Goal: Find specific page/section: Find specific page/section

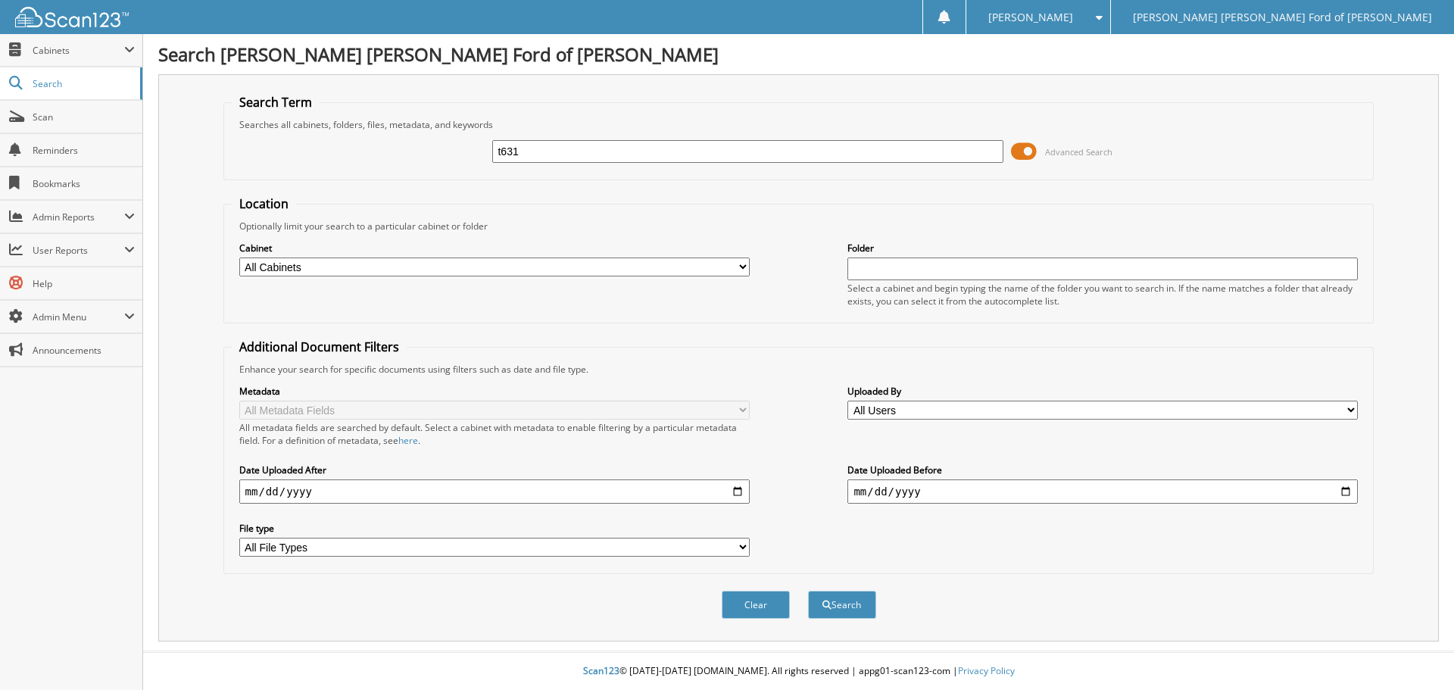
type input "t631"
click at [808, 591] on button "Search" at bounding box center [842, 605] width 68 height 28
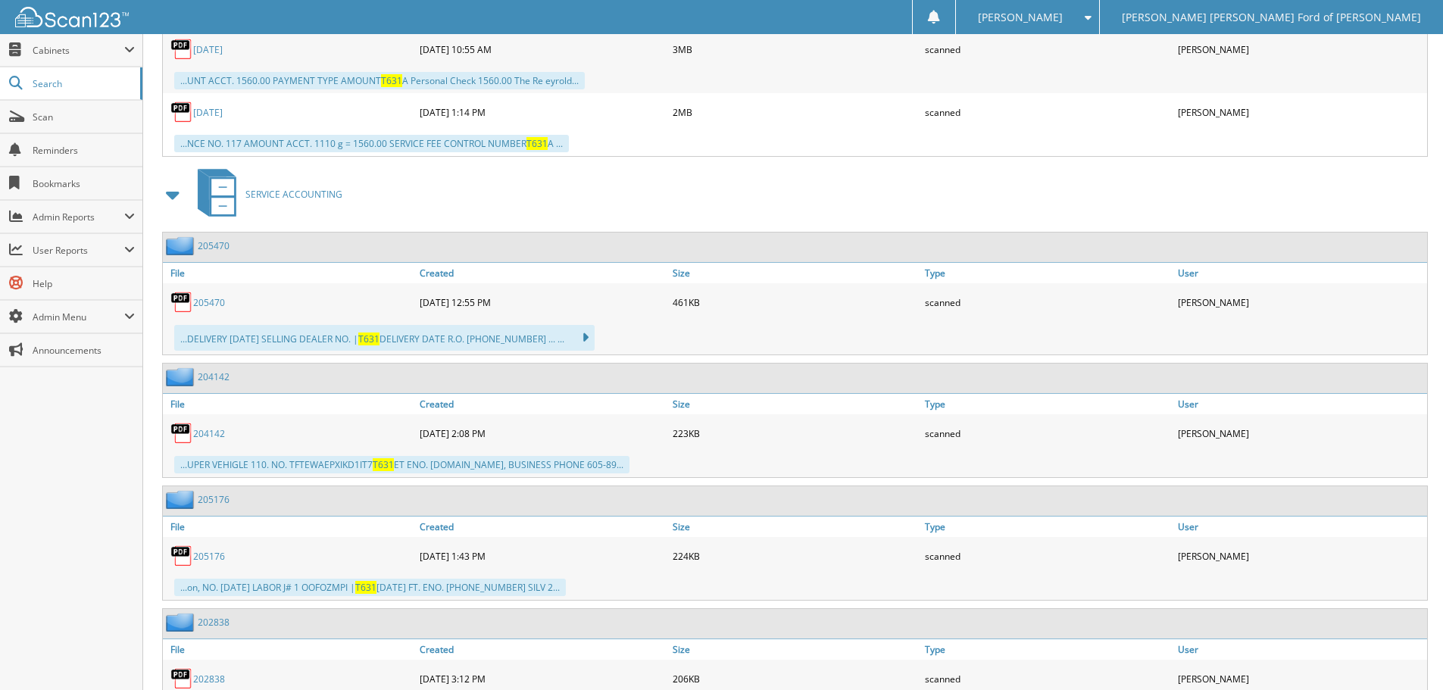
scroll to position [1136, 0]
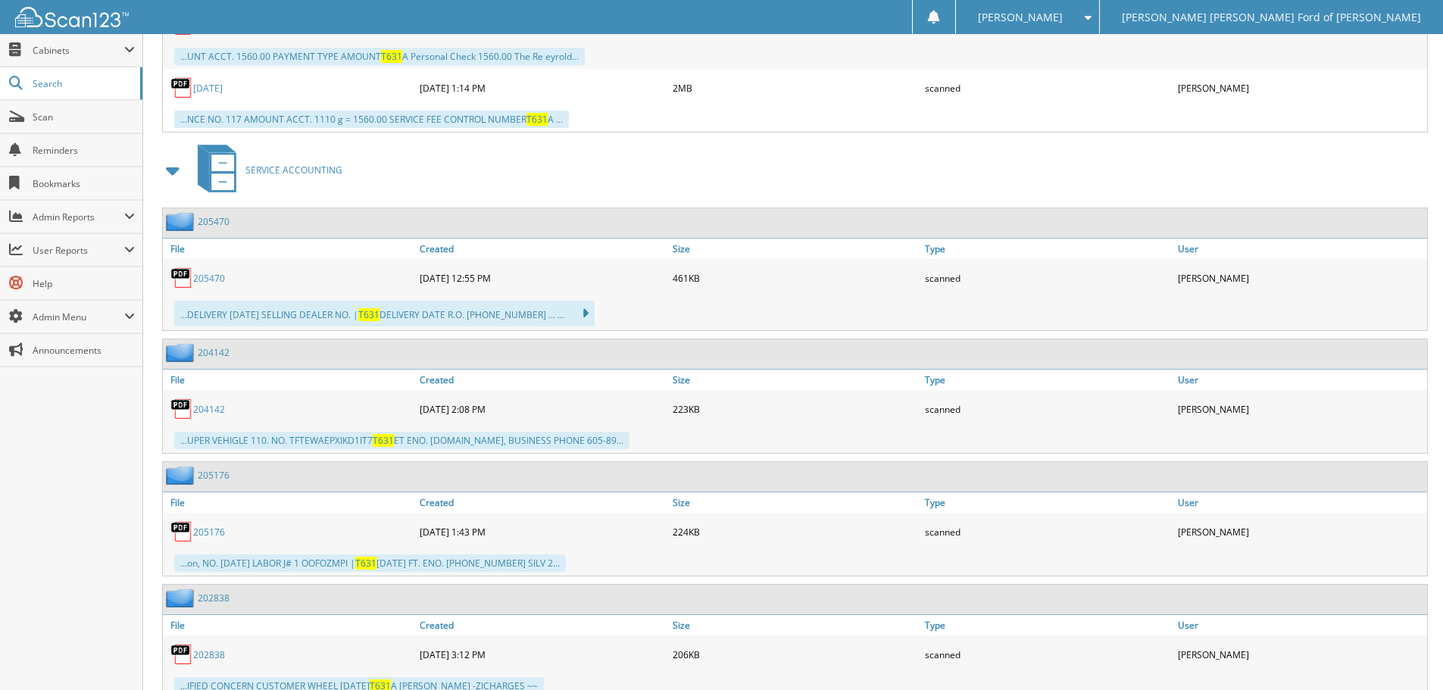
click at [202, 536] on link "205176" at bounding box center [209, 532] width 32 height 13
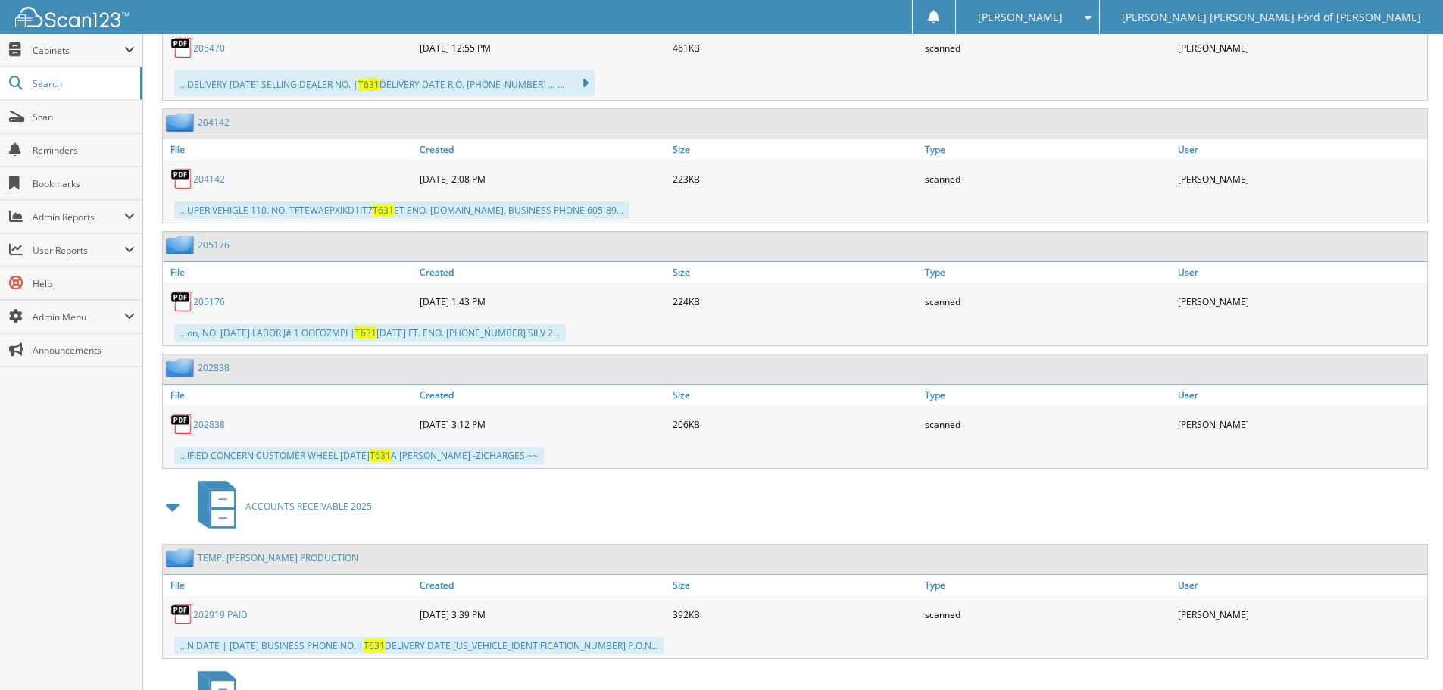
scroll to position [1515, 0]
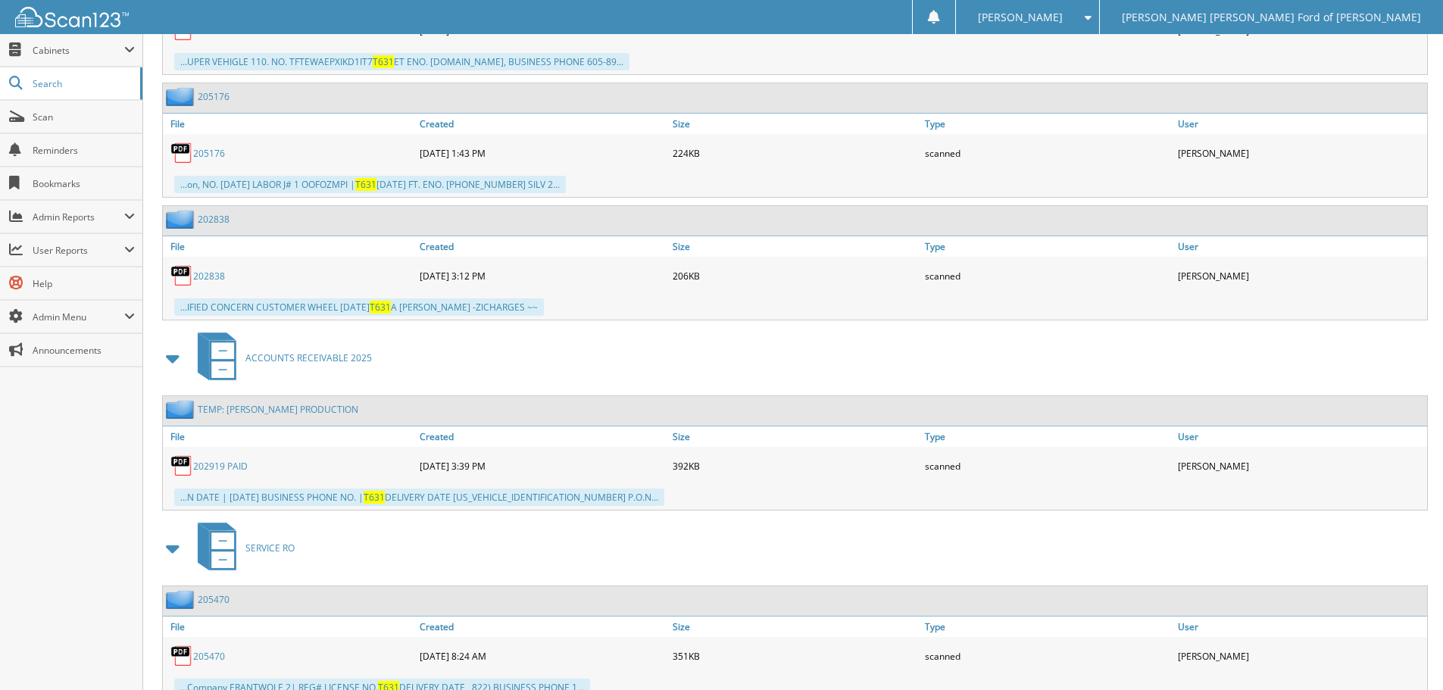
click at [229, 464] on link "202919 PAID" at bounding box center [220, 466] width 55 height 13
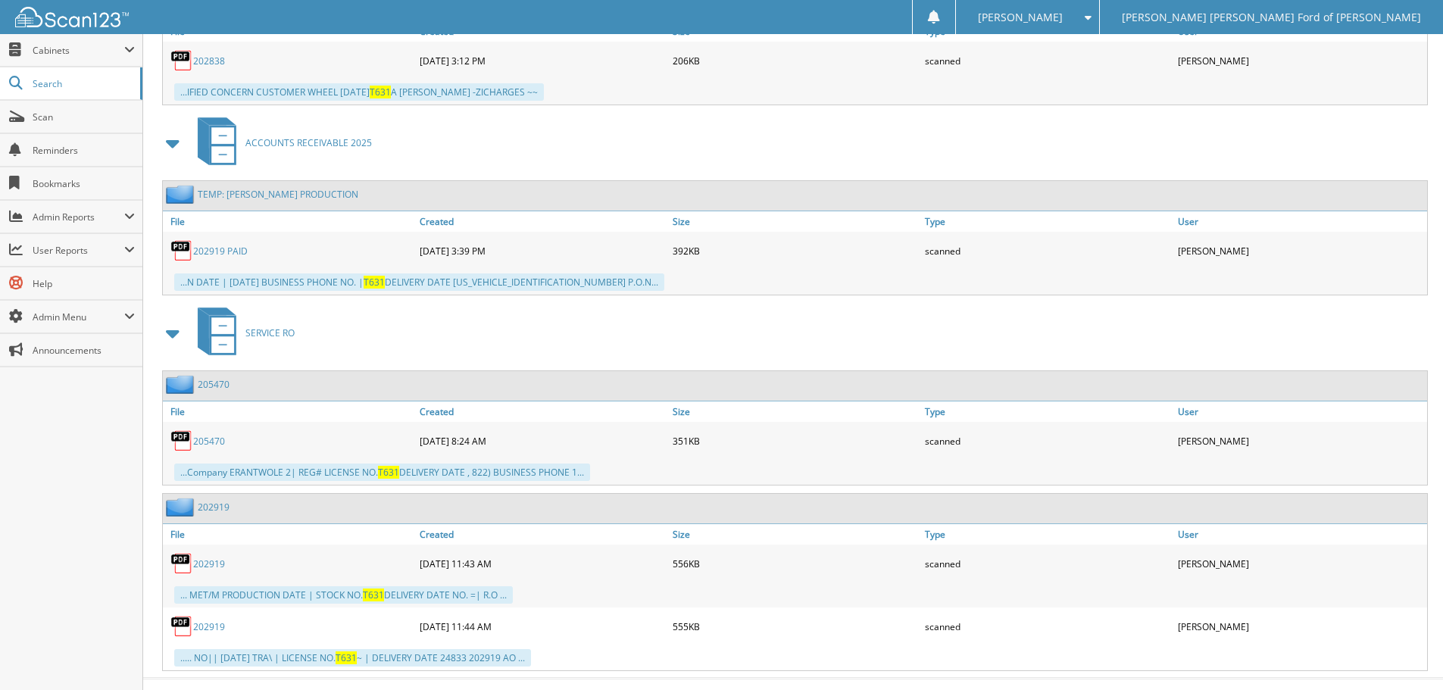
scroll to position [1757, 0]
